Goal: Information Seeking & Learning: Learn about a topic

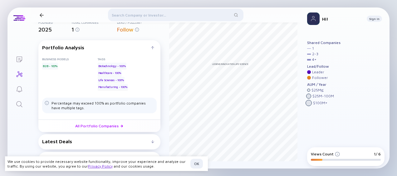
scroll to position [47, 0]
click at [116, 127] on link "All Portfolio Companies" at bounding box center [99, 125] width 122 height 12
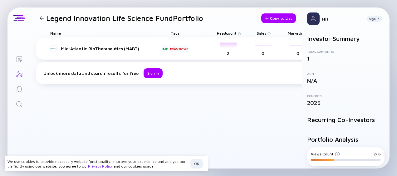
click at [42, 18] on div at bounding box center [42, 18] width 4 height 4
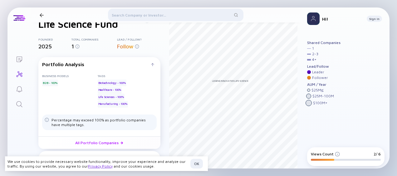
scroll to position [47, 0]
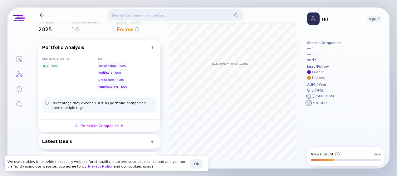
click at [20, 62] on icon "Lists" at bounding box center [20, 60] width 6 height 6
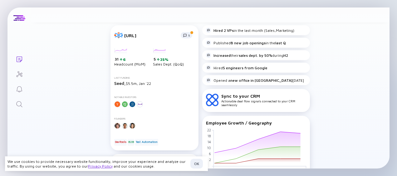
scroll to position [47, 0]
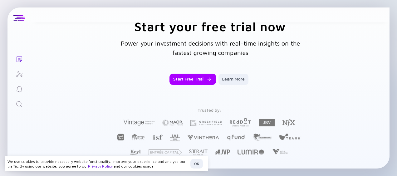
drag, startPoint x: 101, startPoint y: 57, endPoint x: 106, endPoint y: 51, distance: 7.8
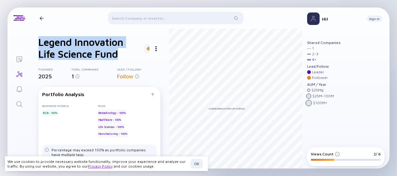
drag, startPoint x: 116, startPoint y: 52, endPoint x: 41, endPoint y: 41, distance: 76.4
click at [41, 41] on h1 "Legend Innovation Life Science Fund" at bounding box center [90, 48] width 104 height 24
copy h1 "Legend Innovation Life Science Fund"
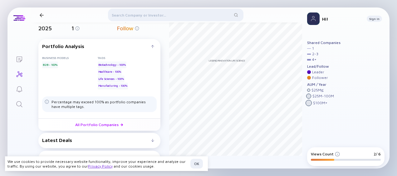
scroll to position [52, 0]
